Goal: Task Accomplishment & Management: Complete application form

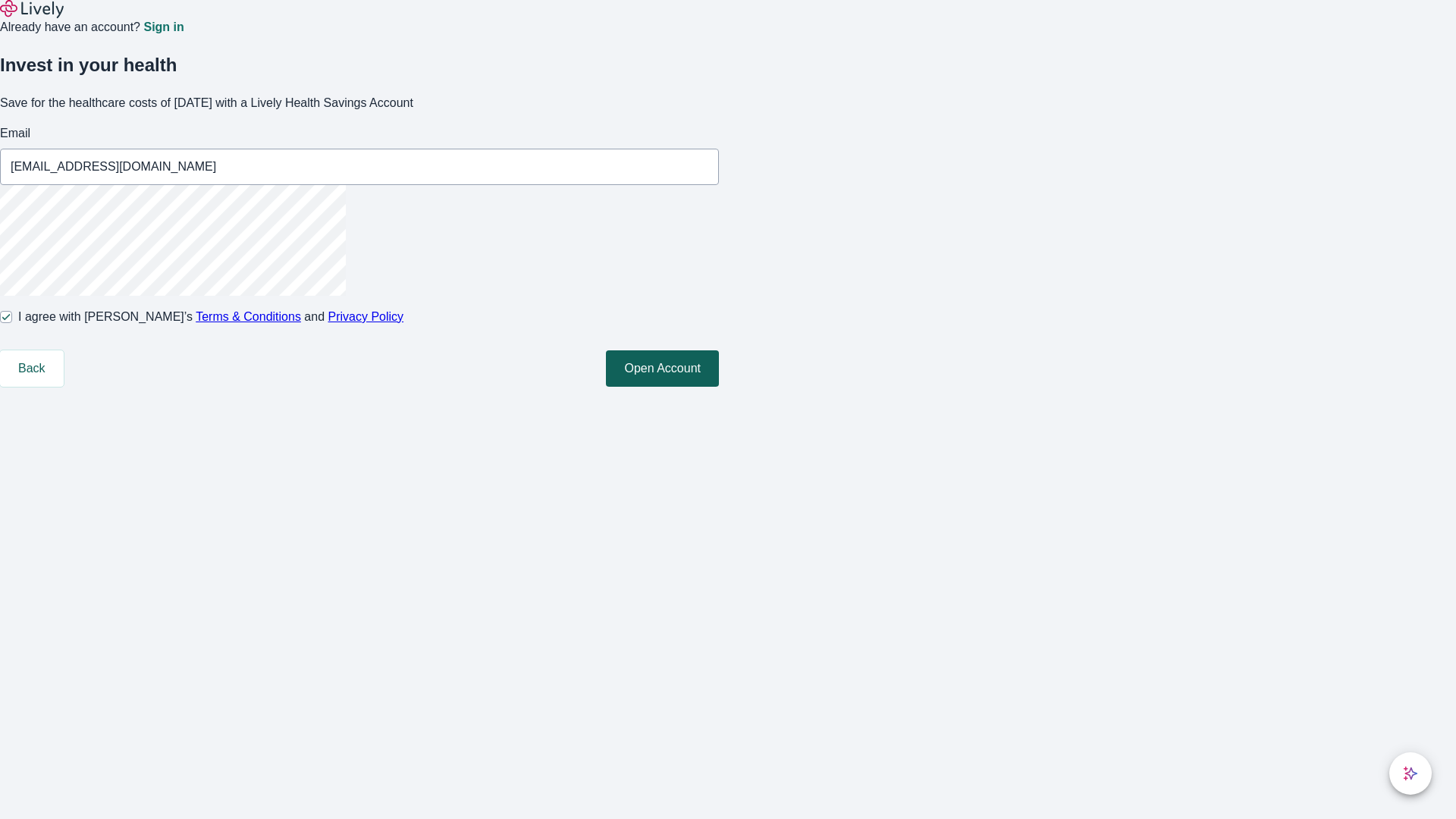
click at [719, 386] on button "Open Account" at bounding box center [662, 368] width 113 height 36
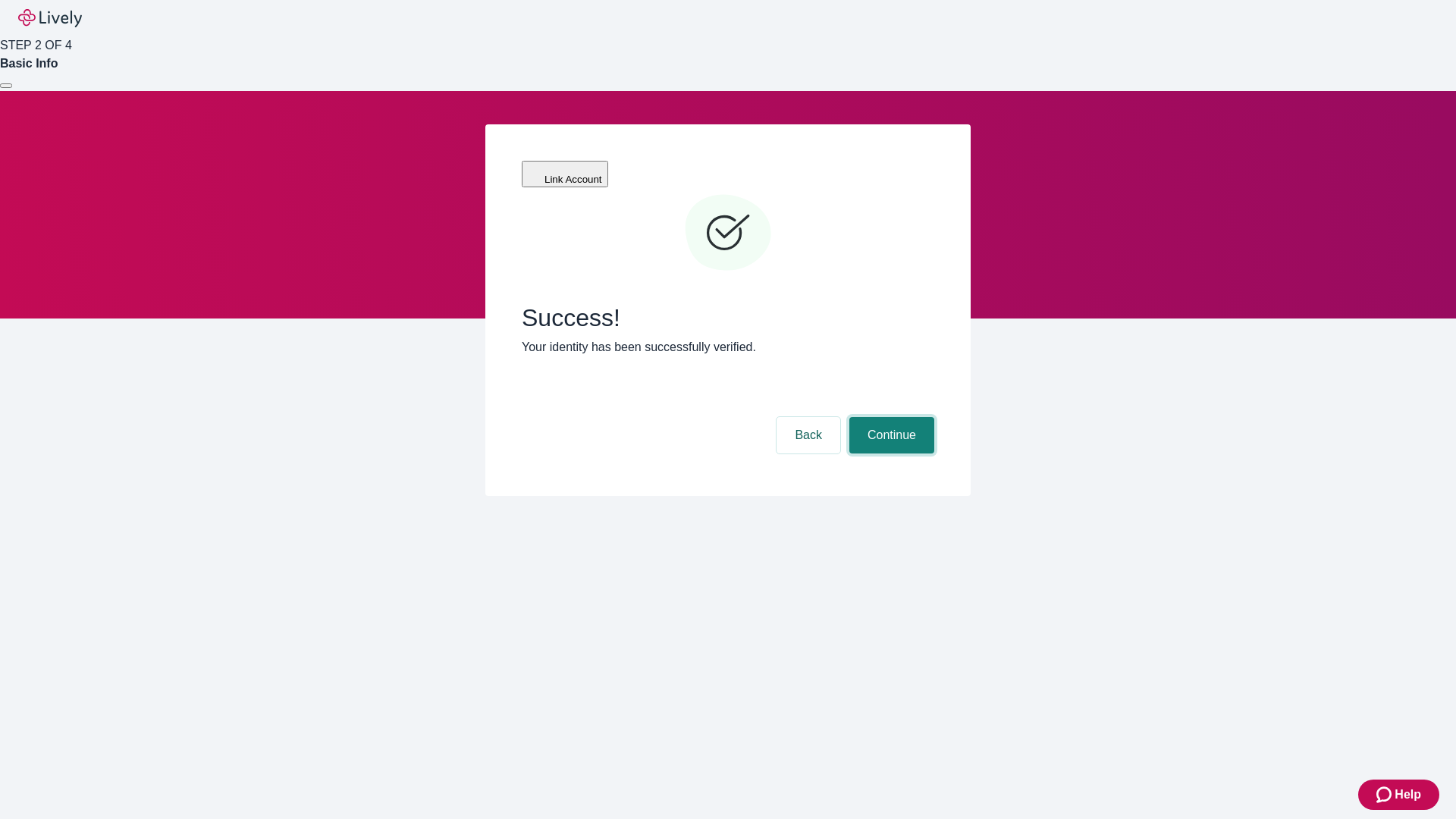
click at [889, 417] on button "Continue" at bounding box center [891, 435] width 85 height 36
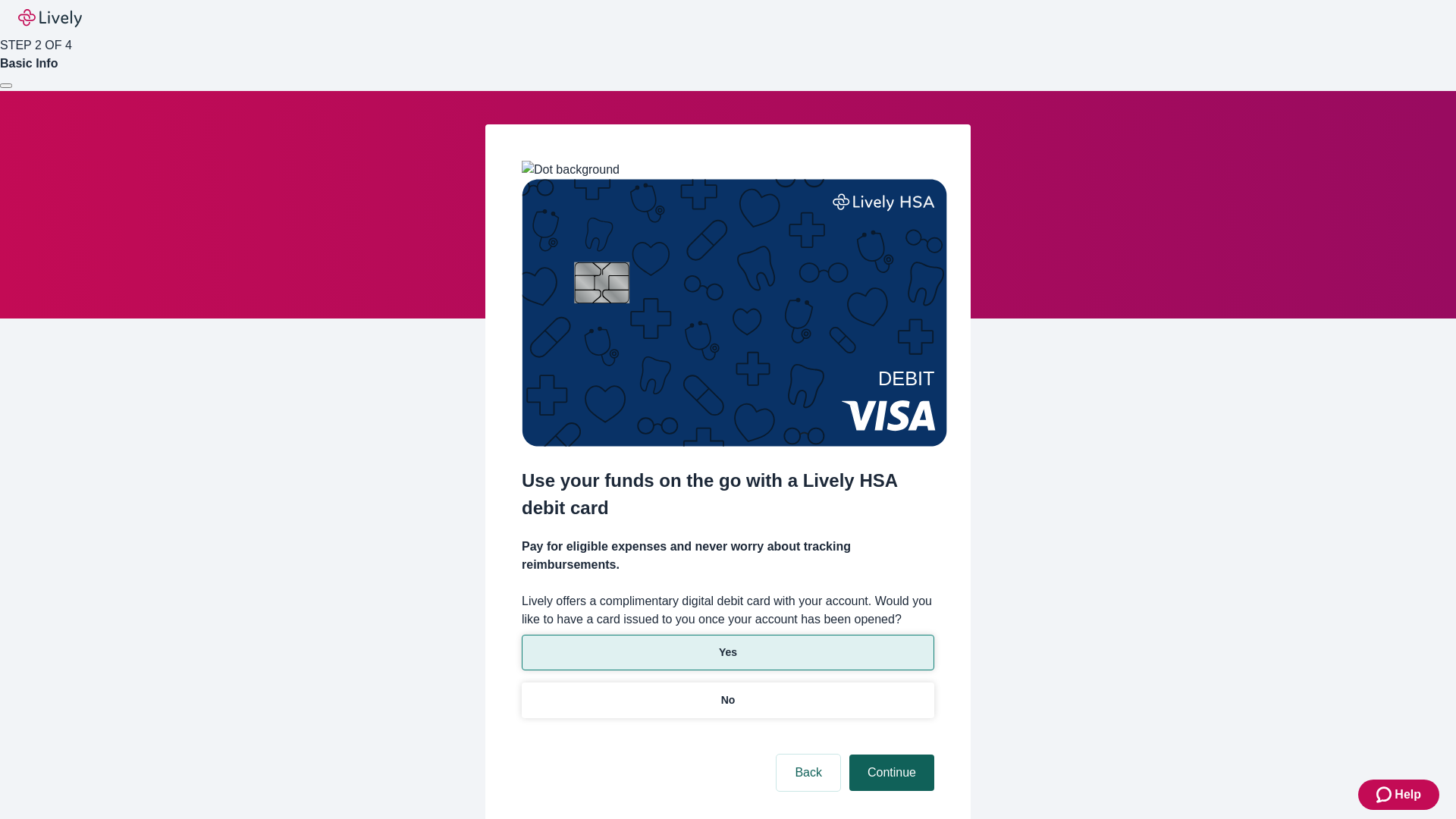
click at [727, 644] on p "Yes" at bounding box center [728, 651] width 18 height 15
click at [889, 754] on button "Continue" at bounding box center [891, 773] width 85 height 36
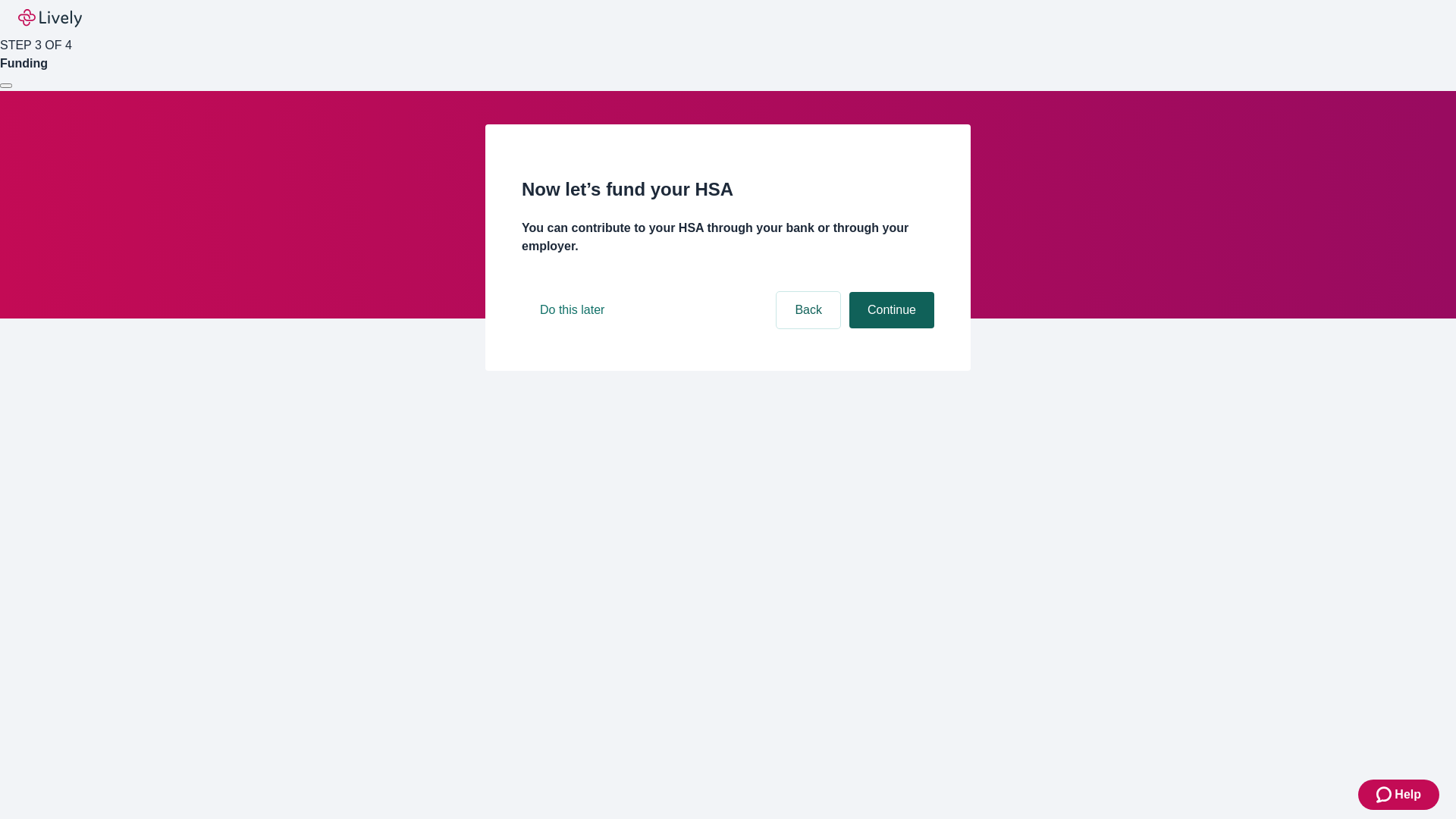
click at [889, 328] on button "Continue" at bounding box center [891, 310] width 85 height 36
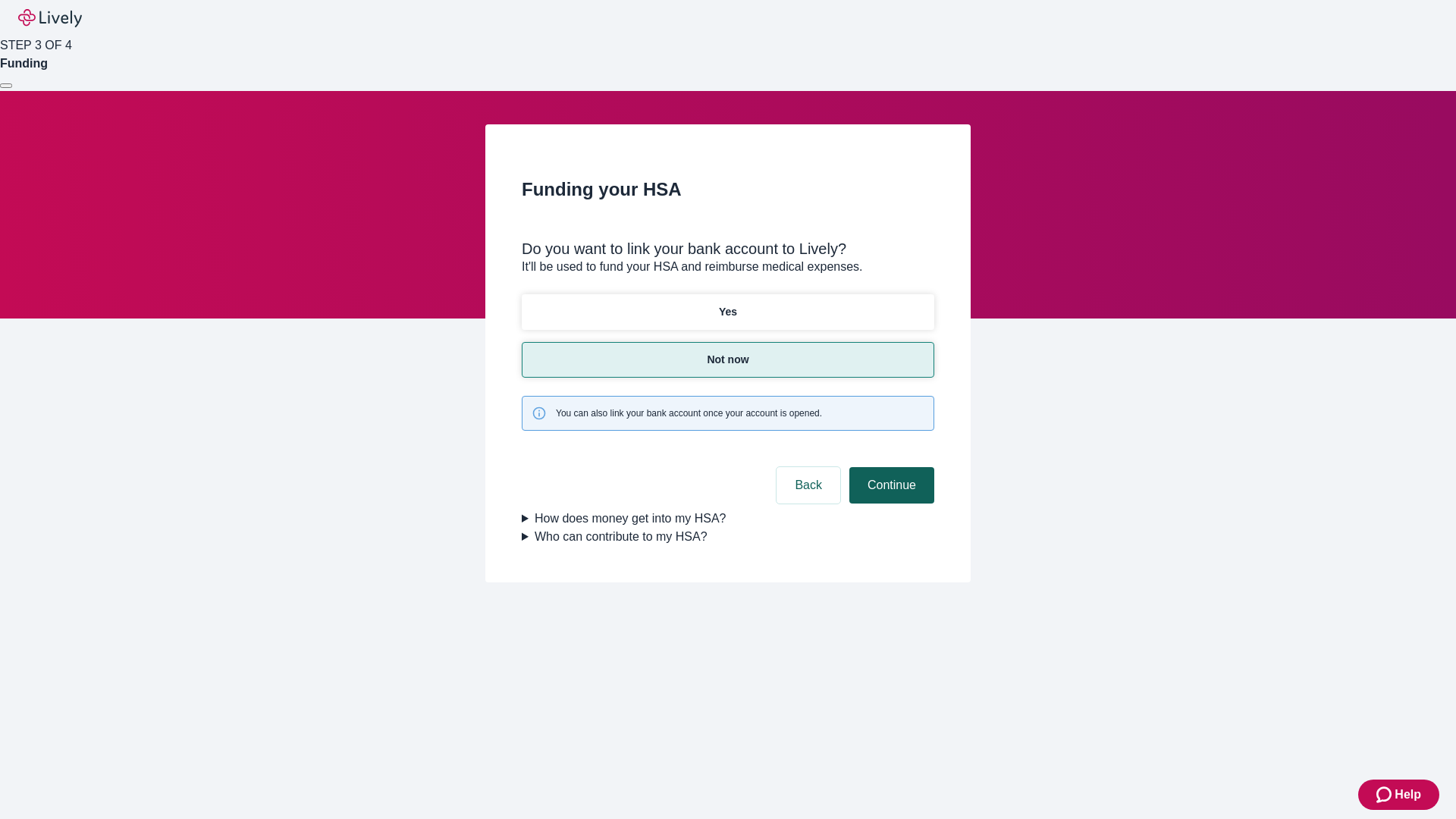
click at [889, 467] on button "Continue" at bounding box center [891, 486] width 85 height 36
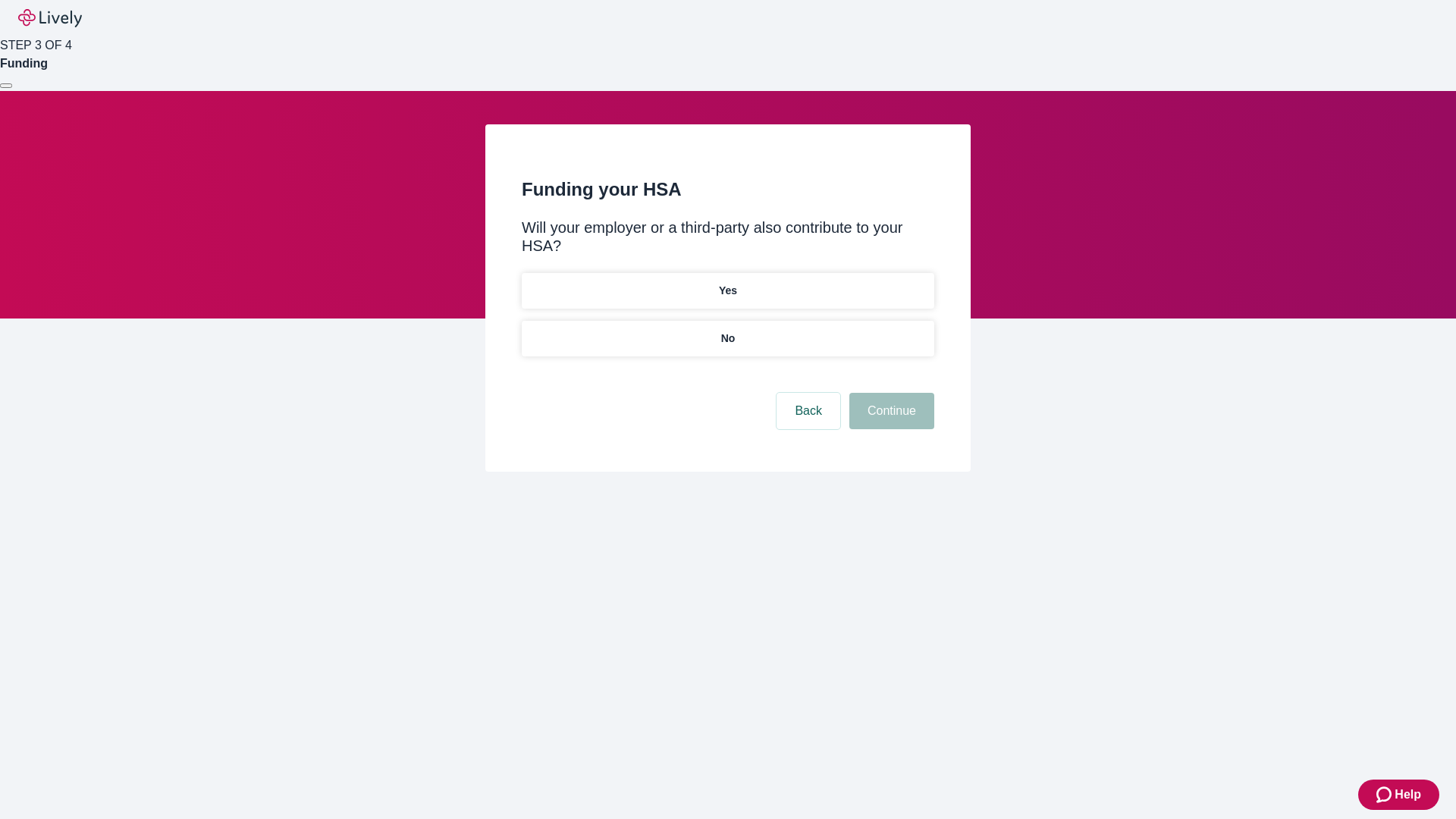
click at [727, 331] on p "No" at bounding box center [728, 338] width 15 height 15
click at [889, 393] on button "Continue" at bounding box center [891, 411] width 85 height 36
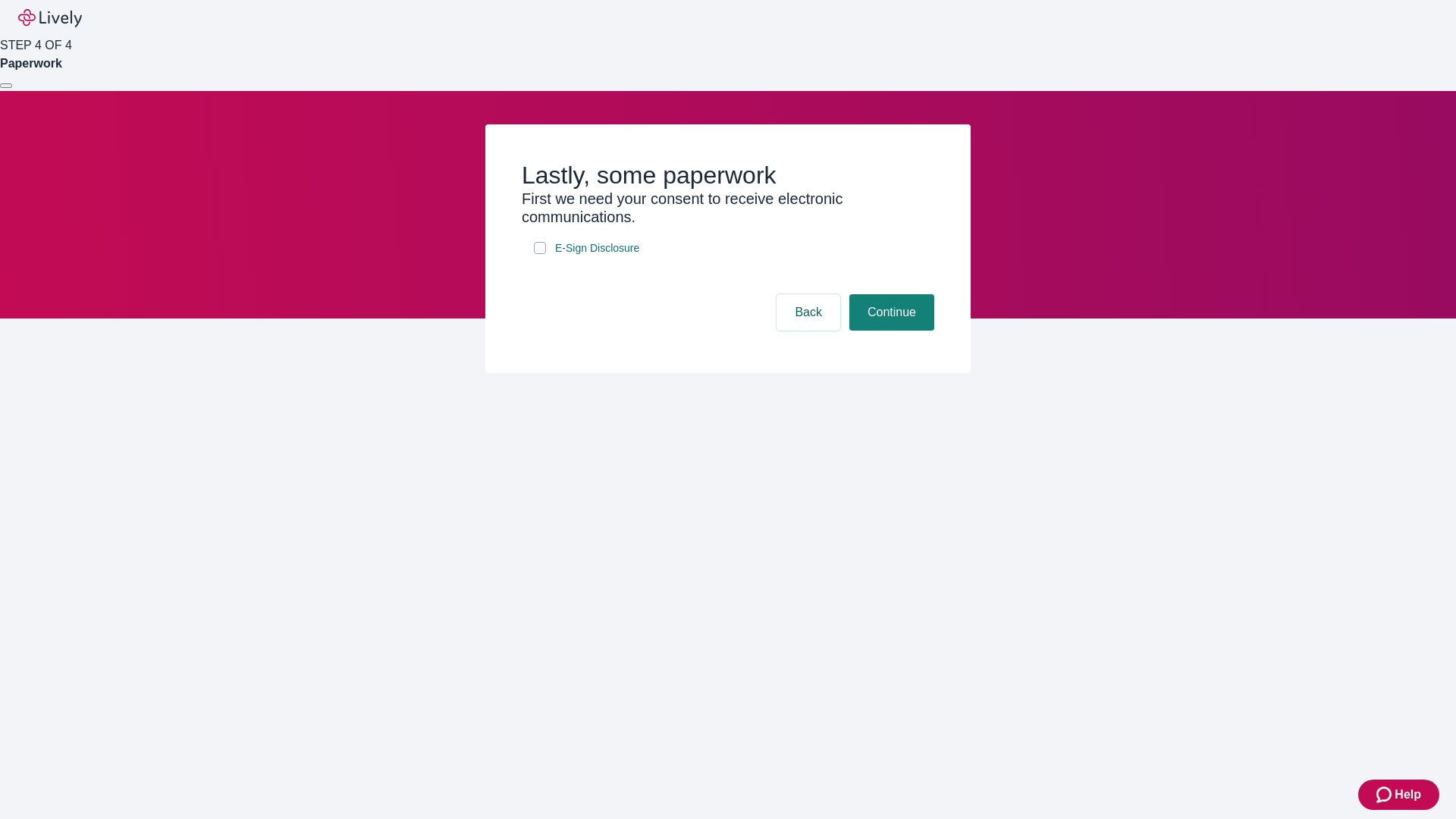
click at [540, 254] on input "E-Sign Disclosure" at bounding box center [539, 247] width 12 height 12
checkbox input "true"
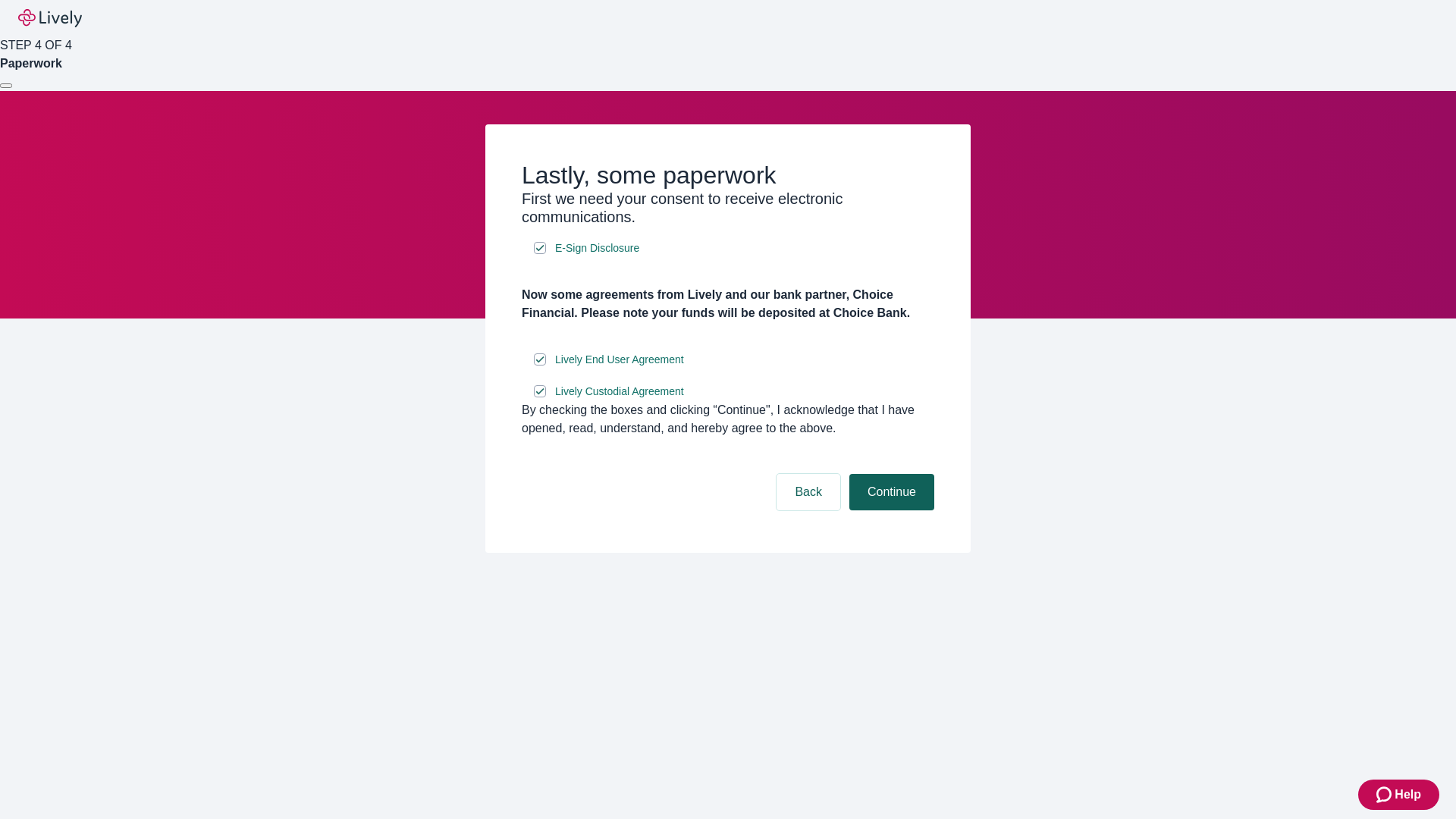
click at [889, 510] on button "Continue" at bounding box center [891, 492] width 85 height 36
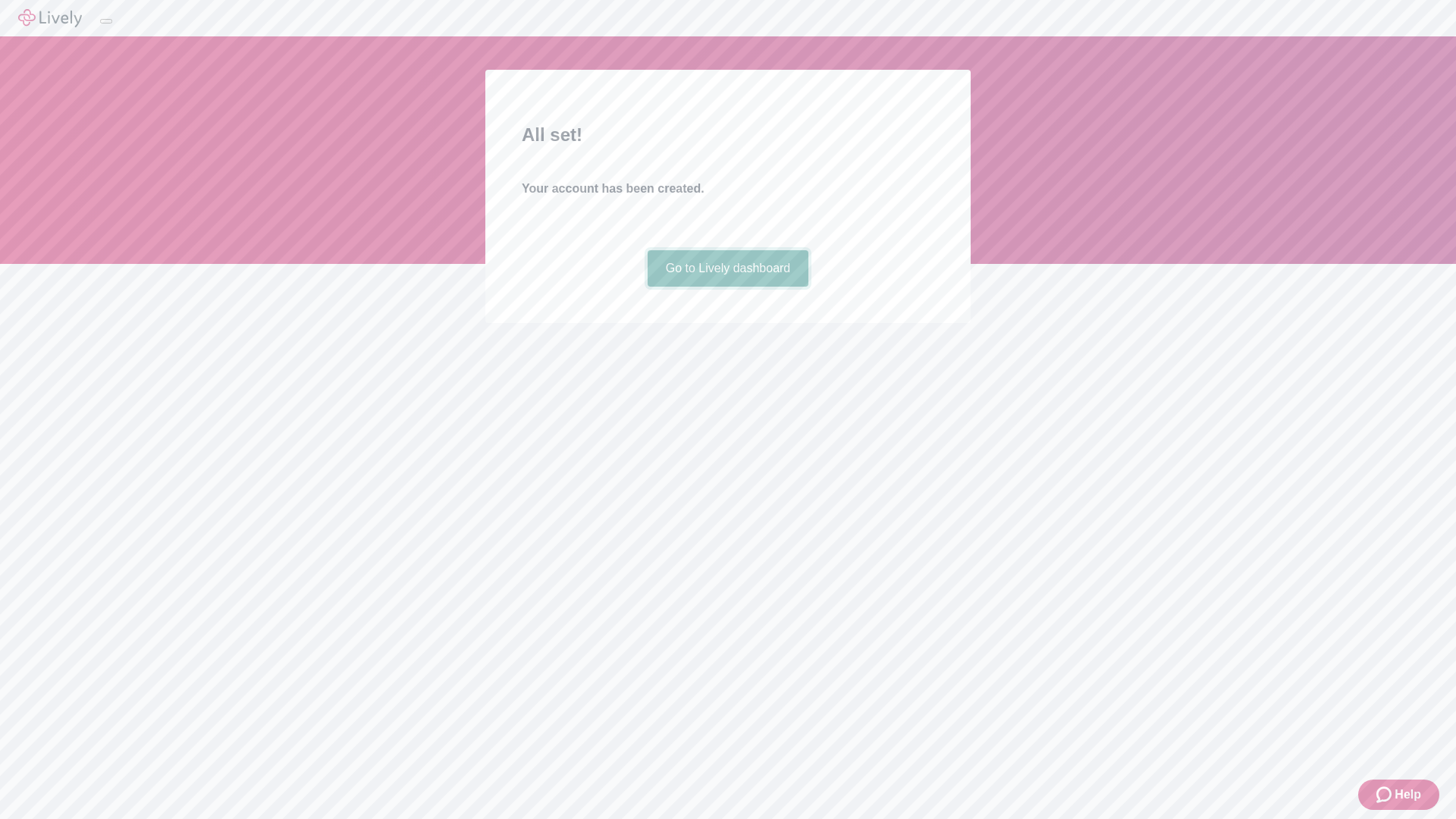
click at [727, 287] on link "Go to Lively dashboard" at bounding box center [728, 269] width 161 height 36
